Goal: Browse casually

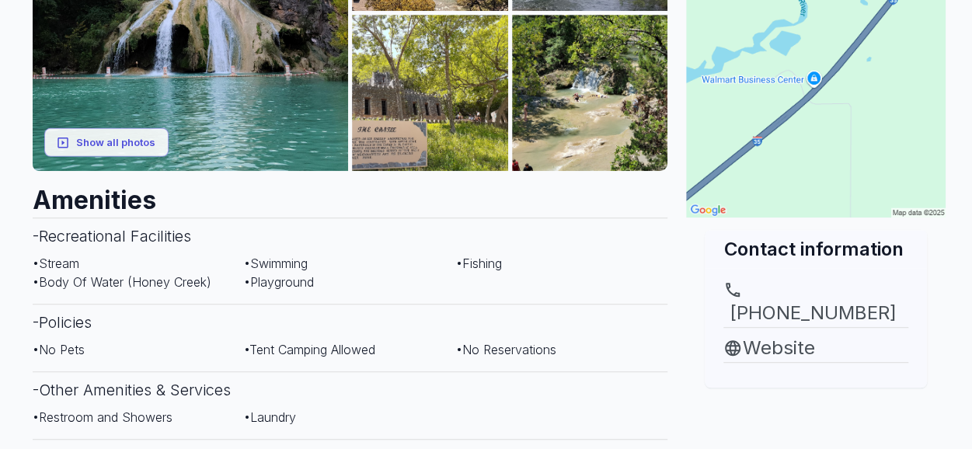
scroll to position [389, 0]
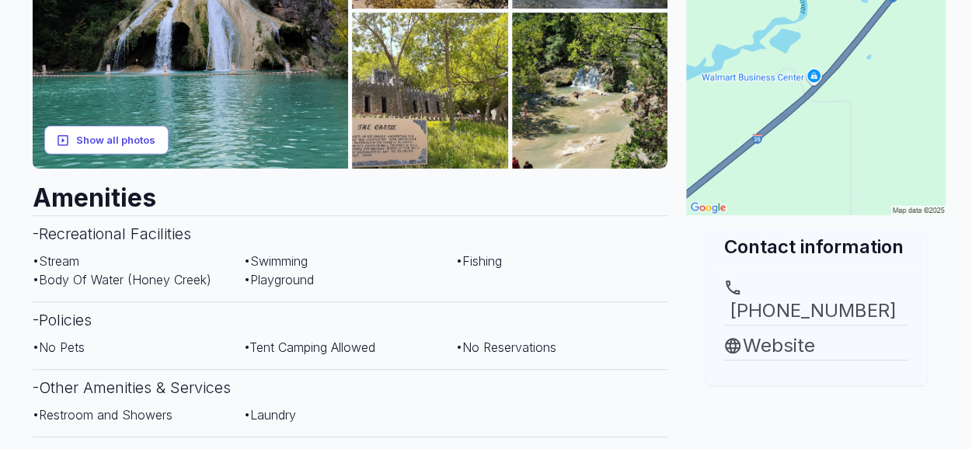
click at [119, 130] on button "Show all photos" at bounding box center [106, 140] width 124 height 29
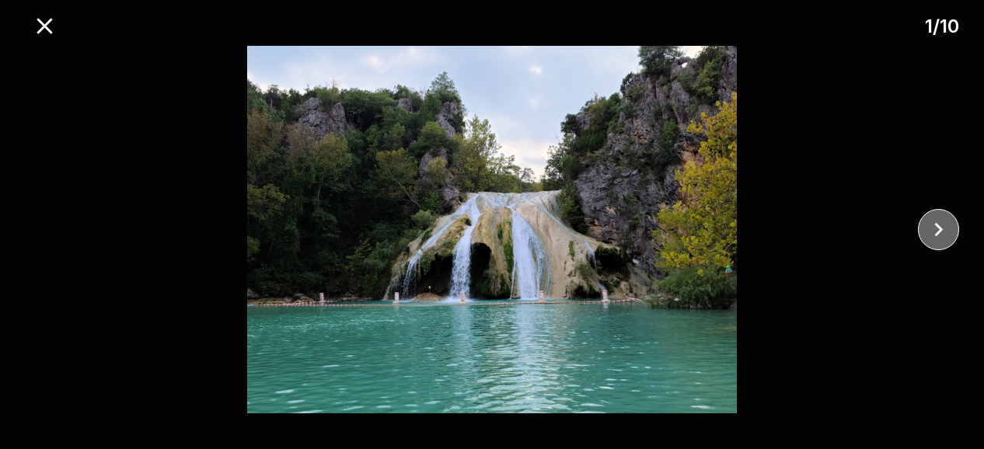
click at [941, 233] on icon "close" at bounding box center [938, 229] width 27 height 27
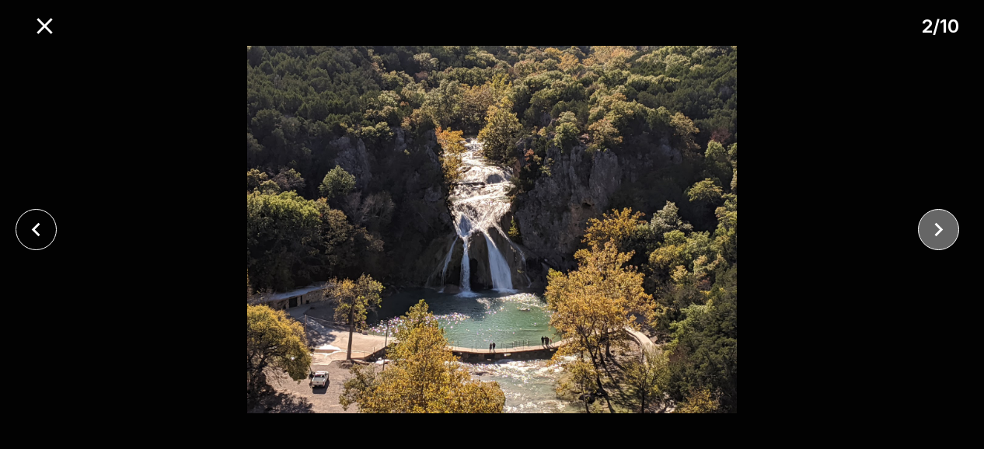
click at [941, 233] on icon "close" at bounding box center [938, 229] width 27 height 27
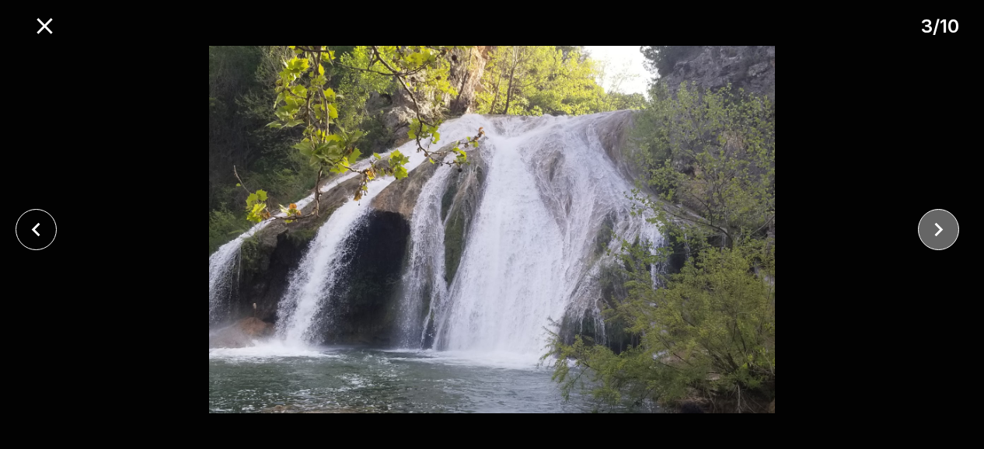
click at [941, 233] on icon "close" at bounding box center [938, 229] width 27 height 27
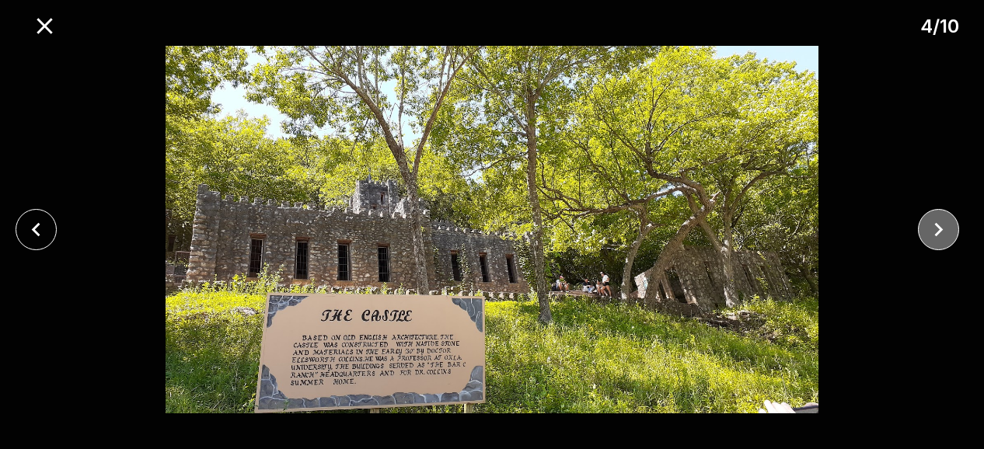
click at [941, 233] on icon "close" at bounding box center [938, 229] width 27 height 27
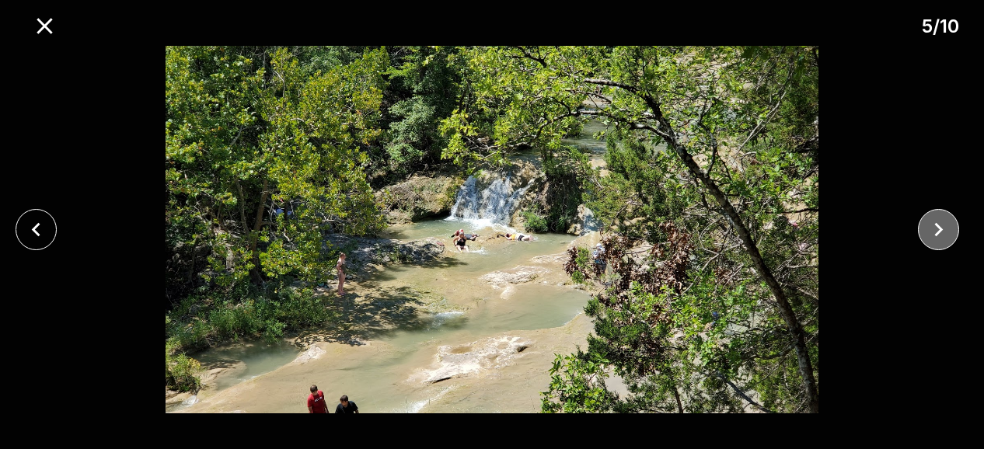
click at [941, 233] on icon "close" at bounding box center [938, 229] width 27 height 27
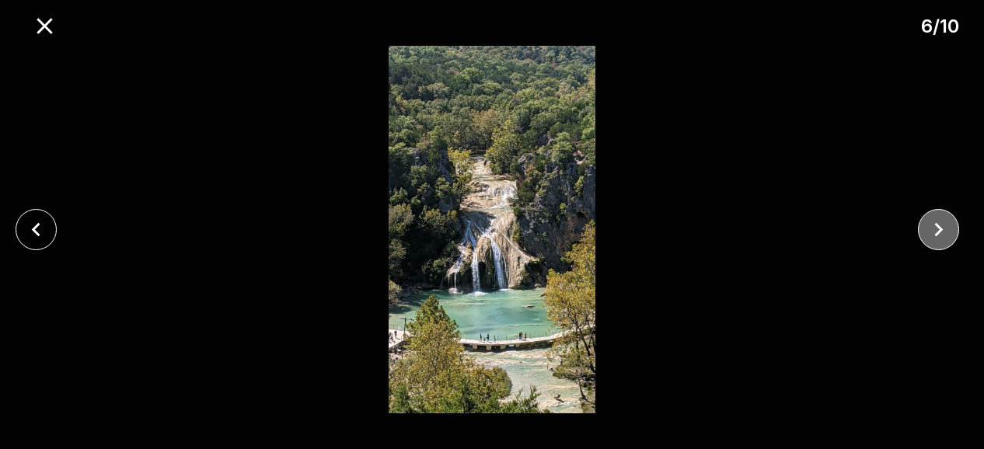
click at [941, 233] on icon "close" at bounding box center [938, 229] width 27 height 27
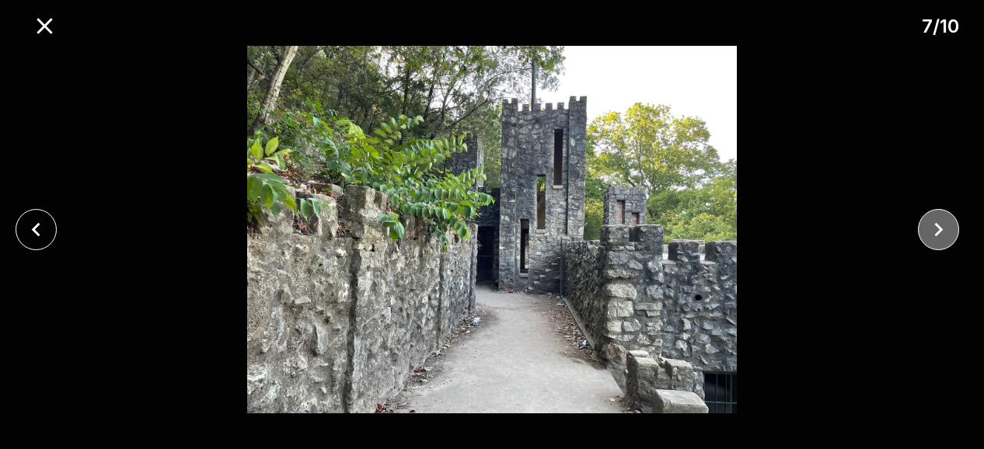
click at [941, 233] on icon "close" at bounding box center [938, 229] width 27 height 27
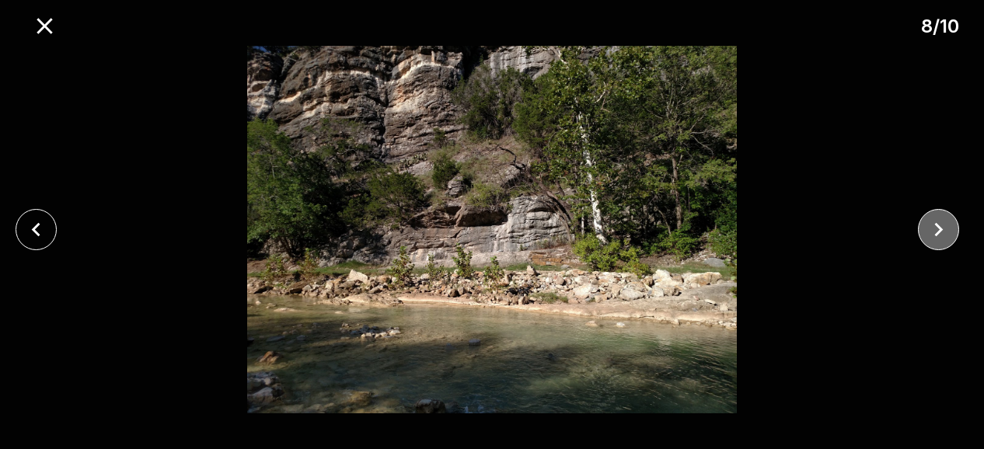
click at [941, 233] on icon "close" at bounding box center [938, 229] width 27 height 27
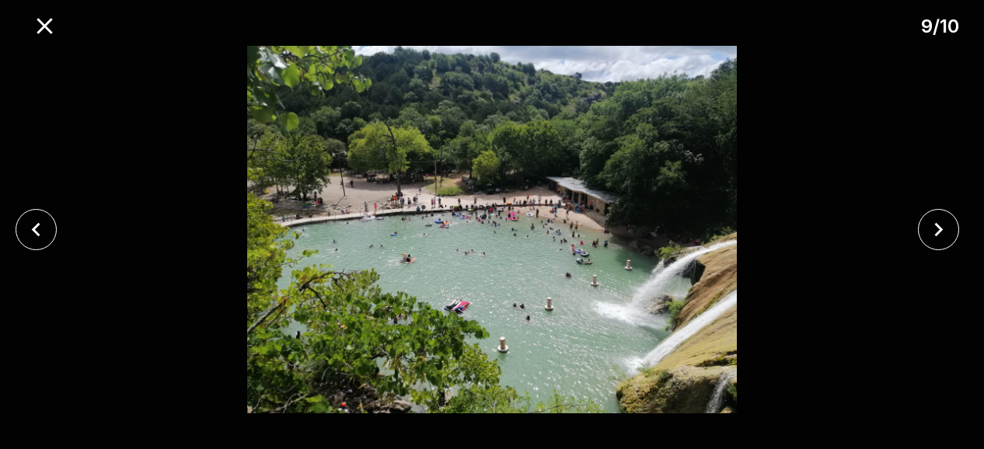
click at [923, 218] on button "close" at bounding box center [938, 229] width 41 height 41
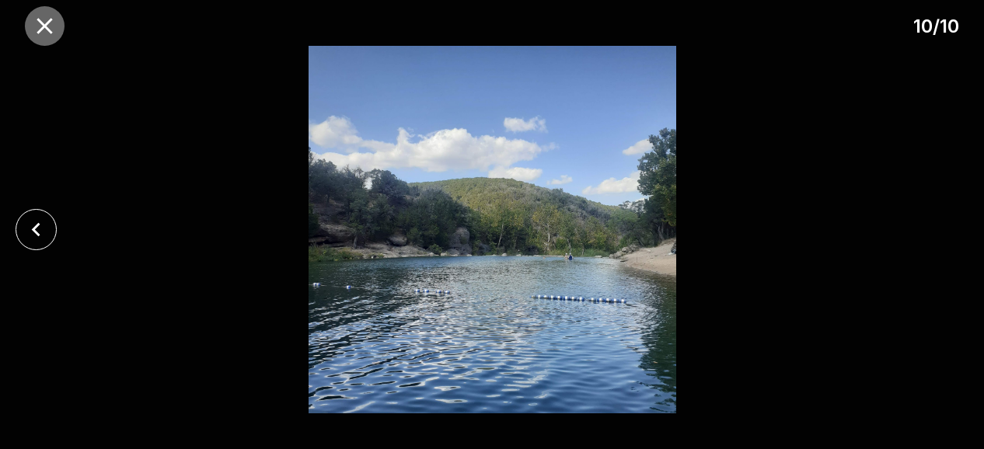
click at [39, 21] on icon "close" at bounding box center [45, 26] width 16 height 16
